Goal: Information Seeking & Learning: Learn about a topic

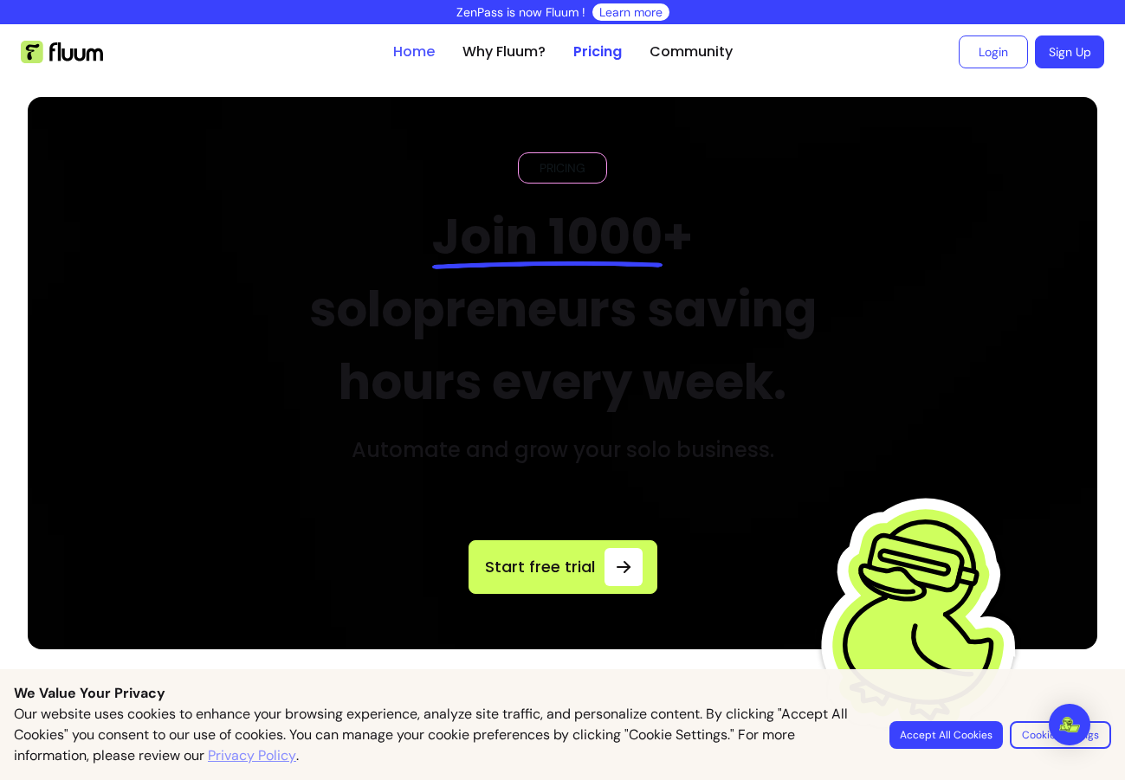
click at [421, 57] on link "Home" at bounding box center [414, 52] width 42 height 21
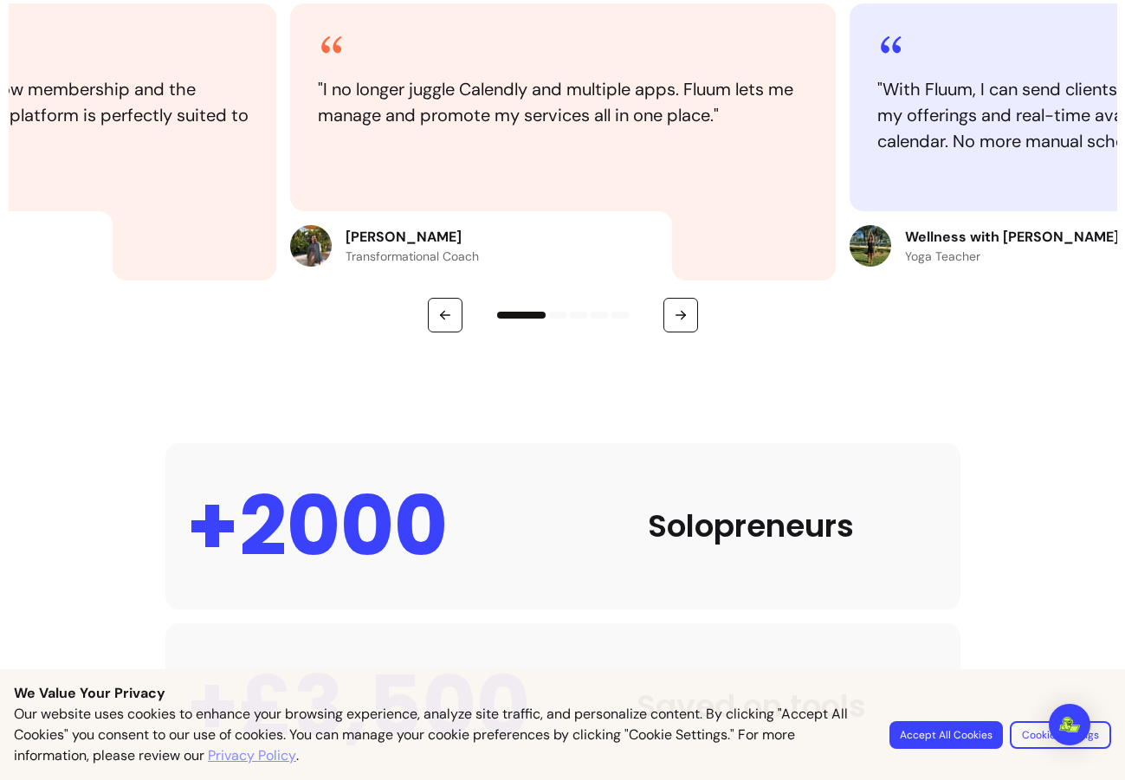
scroll to position [953, 0]
